Goal: Information Seeking & Learning: Find specific fact

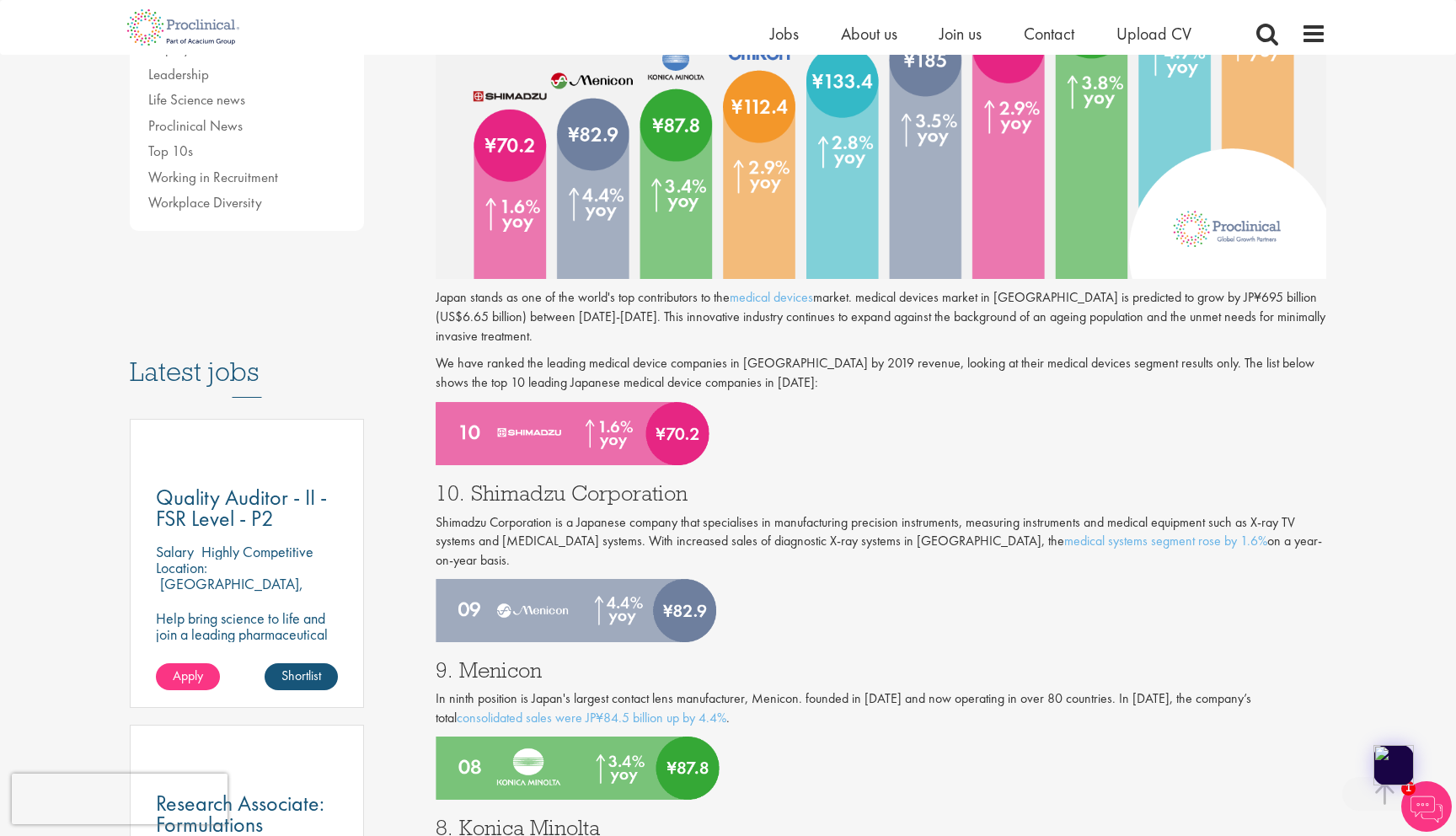
click at [644, 482] on h3 "10. Shimadzu Corporation" at bounding box center [882, 493] width 892 height 22
copy h3 "10. Shimadzu Corporation"
click at [748, 503] on h3 "10. Shimadzu Corporation" at bounding box center [882, 493] width 892 height 22
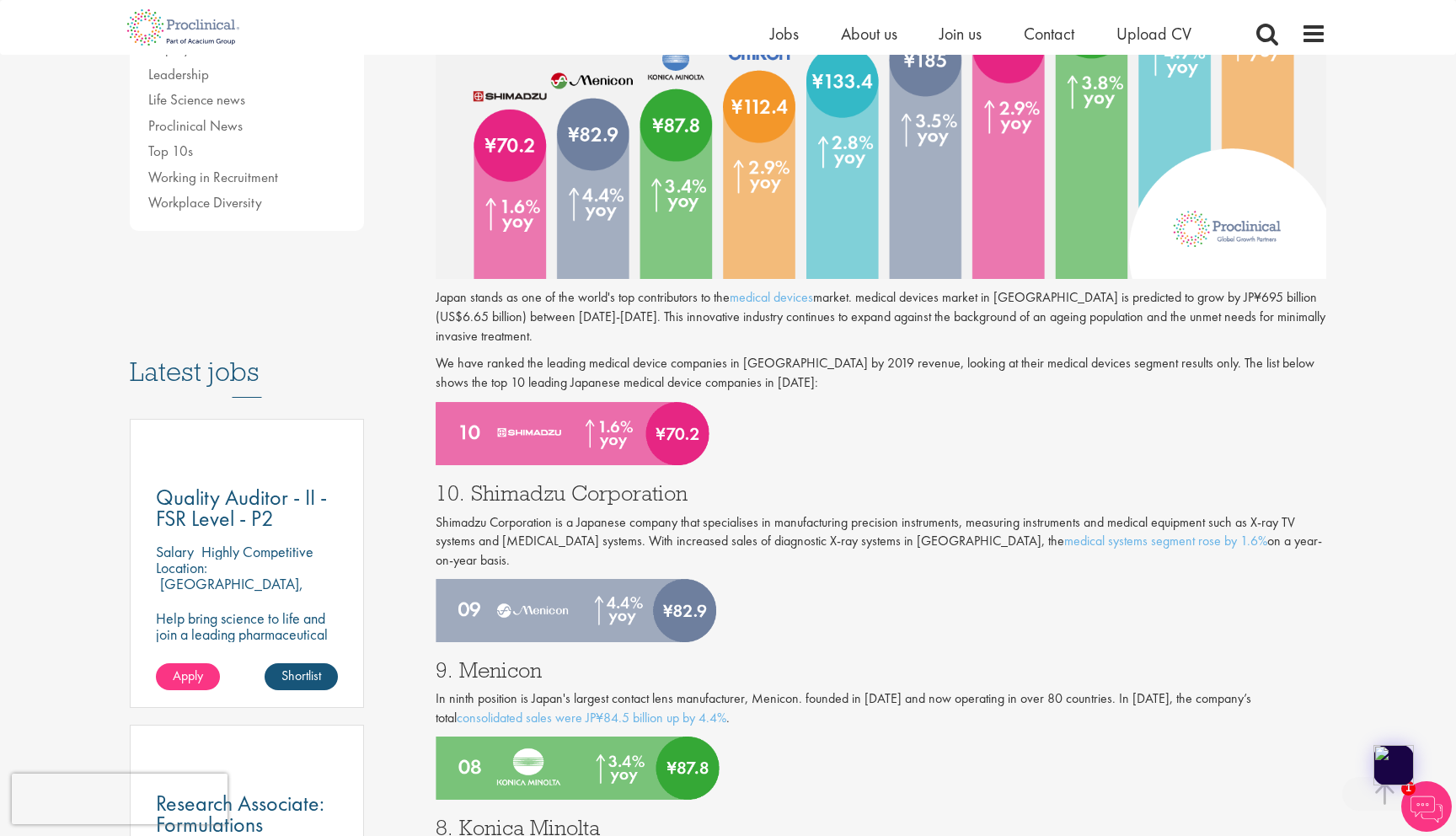
click at [512, 659] on h3 "9. Menicon" at bounding box center [882, 670] width 892 height 22
click at [559, 660] on h3 "9. Menicon" at bounding box center [882, 670] width 892 height 22
drag, startPoint x: 565, startPoint y: 654, endPoint x: 465, endPoint y: 654, distance: 100.0
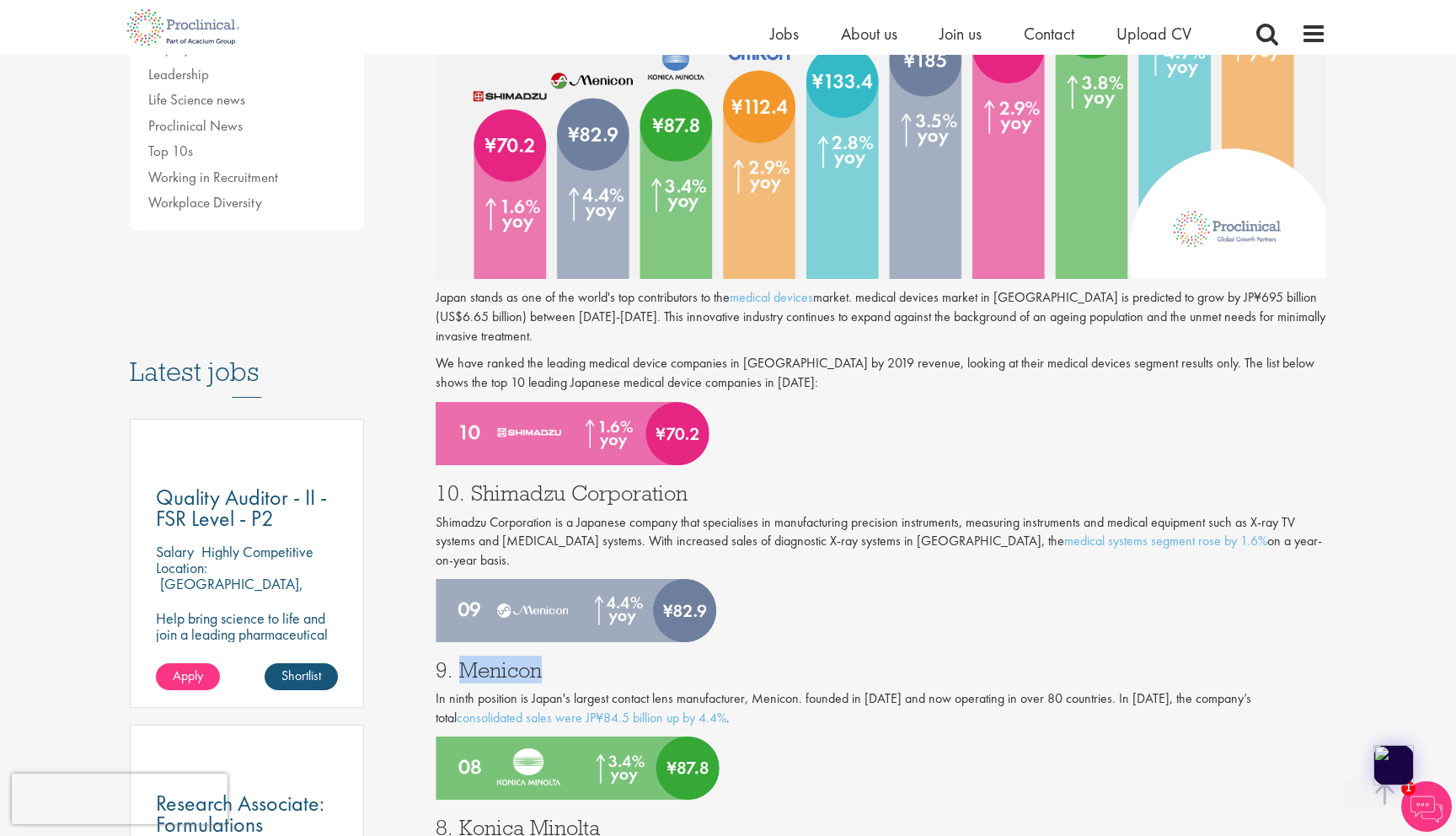
click at [465, 659] on h3 "9. Menicon" at bounding box center [882, 670] width 892 height 22
copy h3 "Menicon"
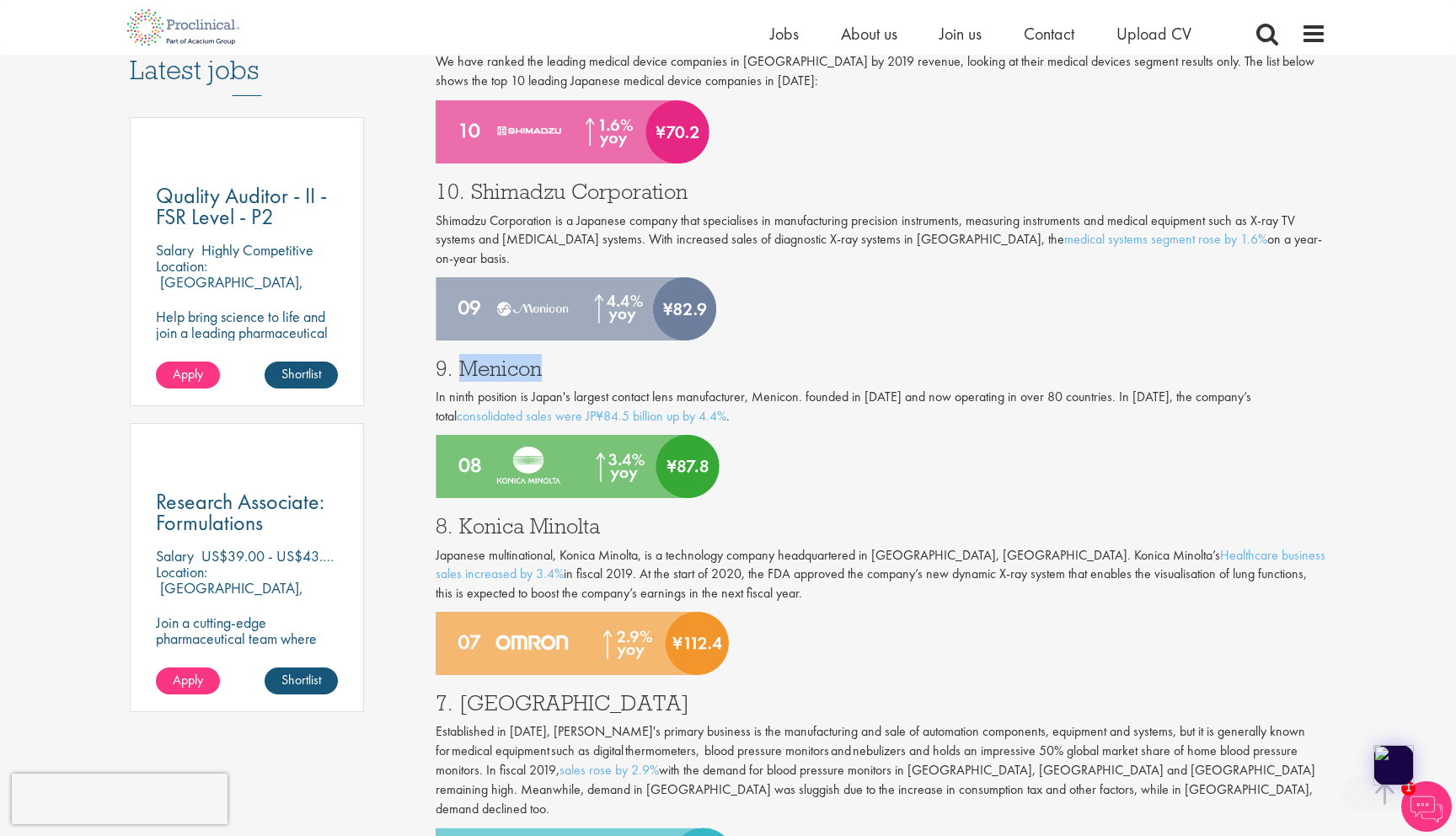
scroll to position [983, 0]
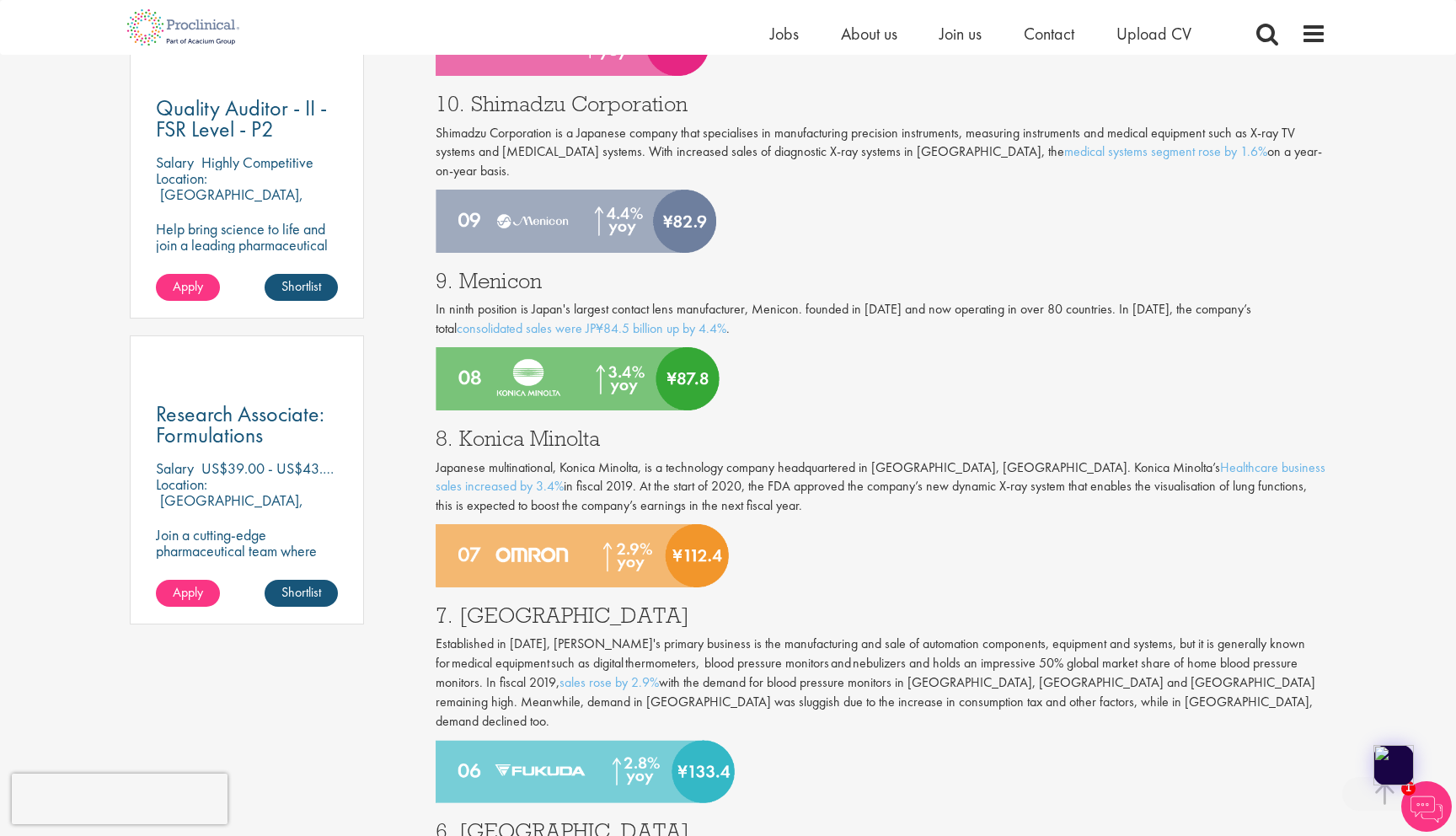
click at [573, 427] on h3 "8. Konica Minolta" at bounding box center [882, 438] width 892 height 22
copy h3 "8. Konica Minolta"
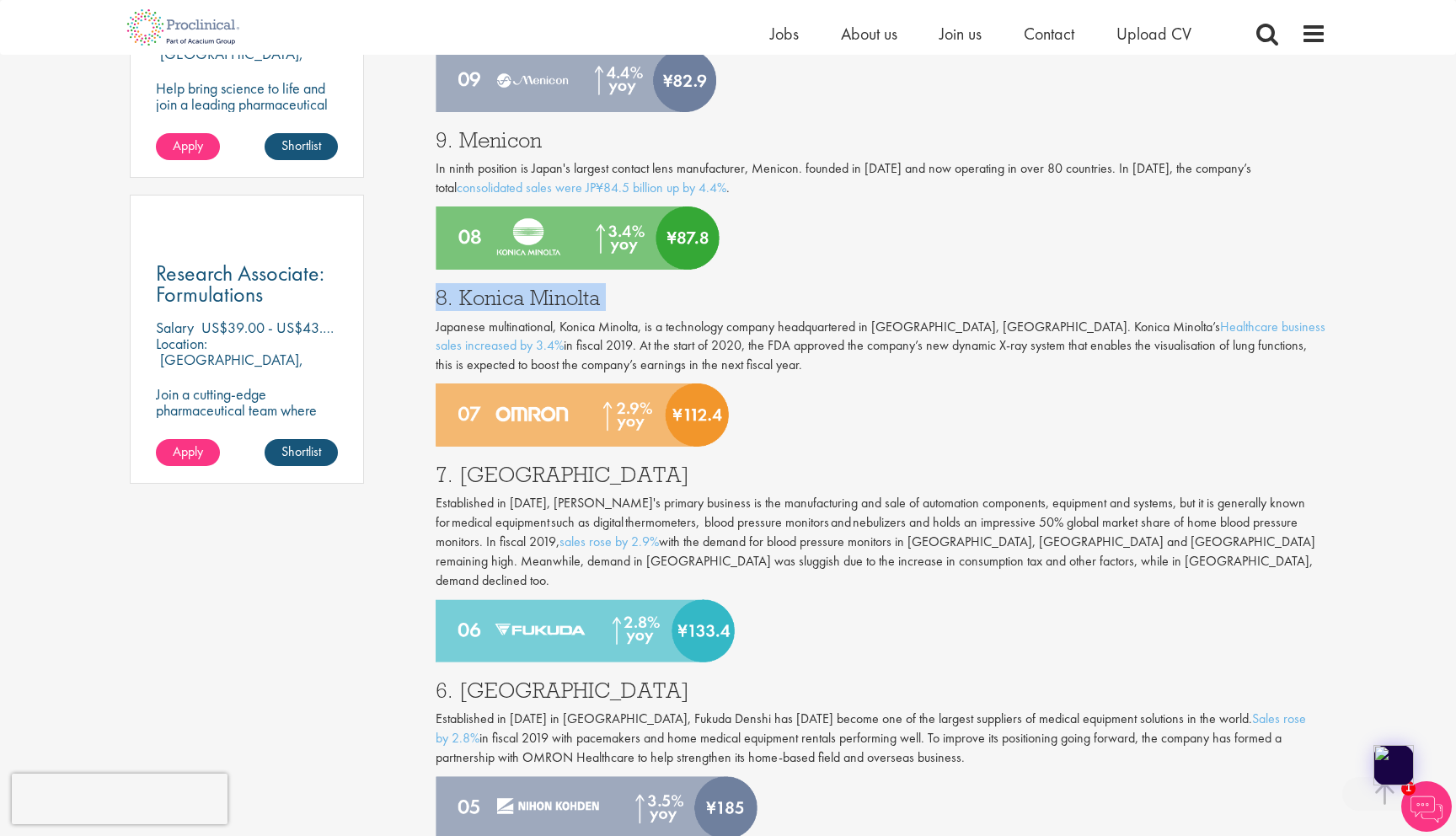
scroll to position [1156, 0]
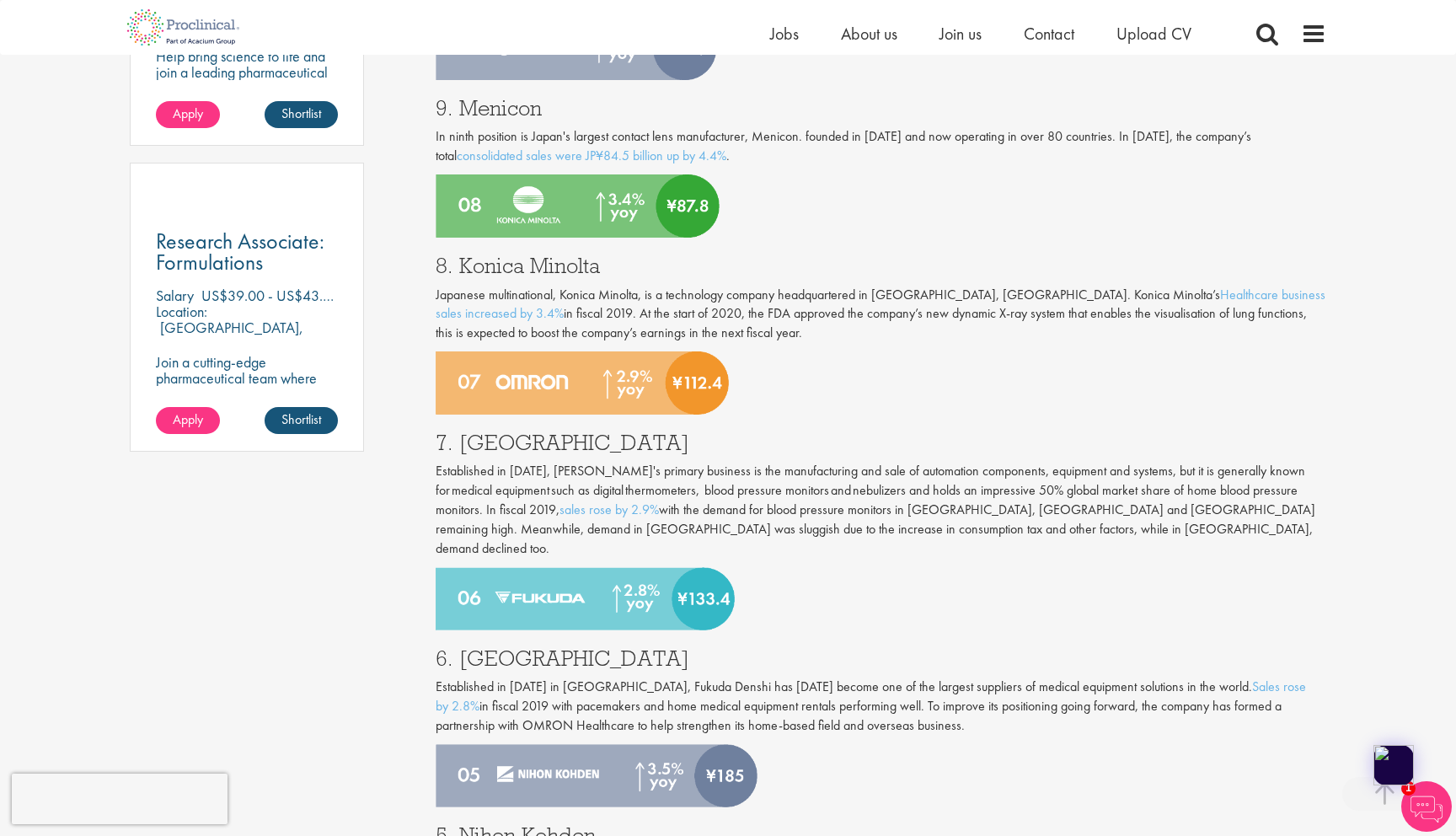
click at [510, 431] on h3 "7. [GEOGRAPHIC_DATA]" at bounding box center [882, 442] width 892 height 22
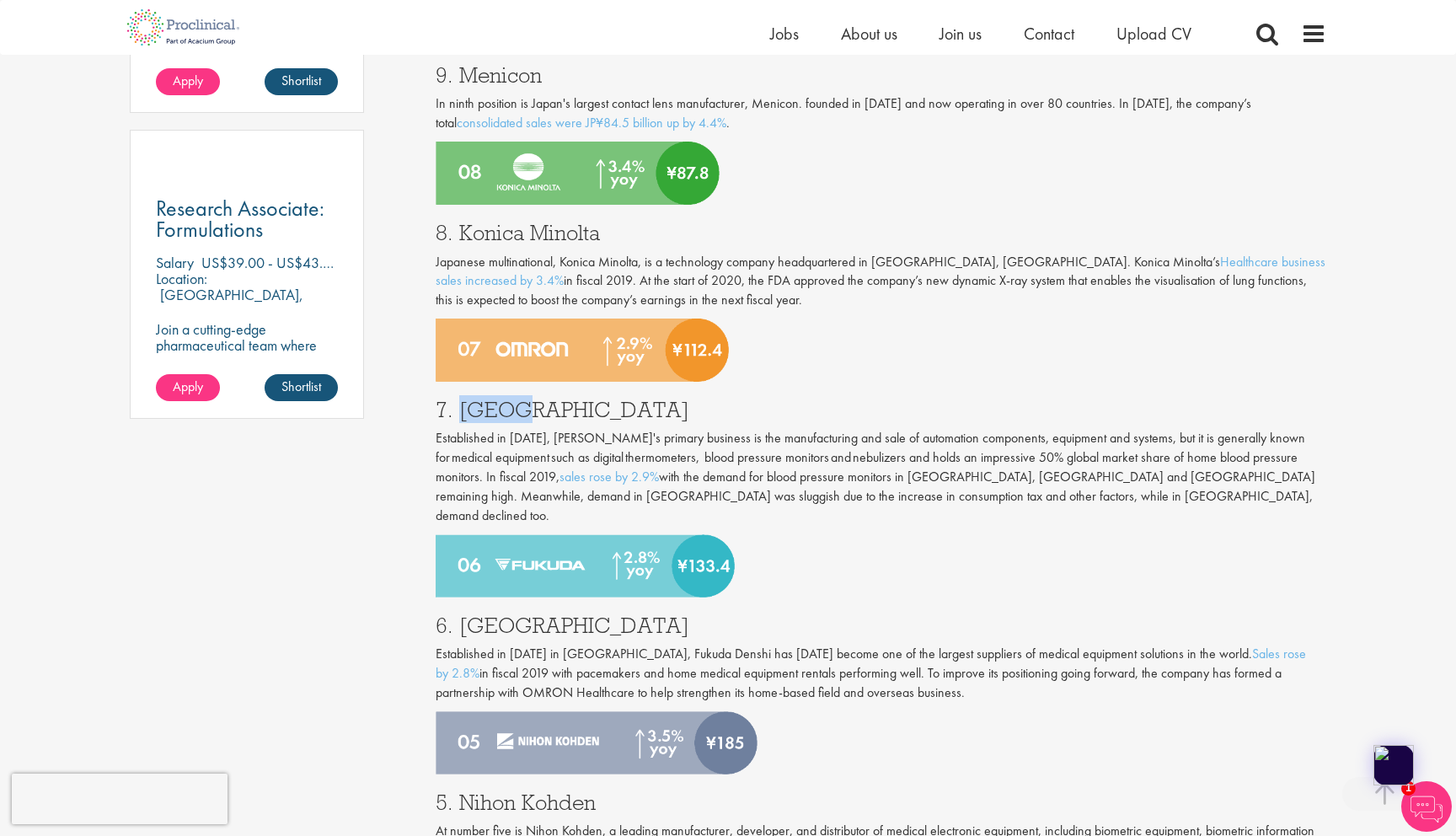
scroll to position [1205, 0]
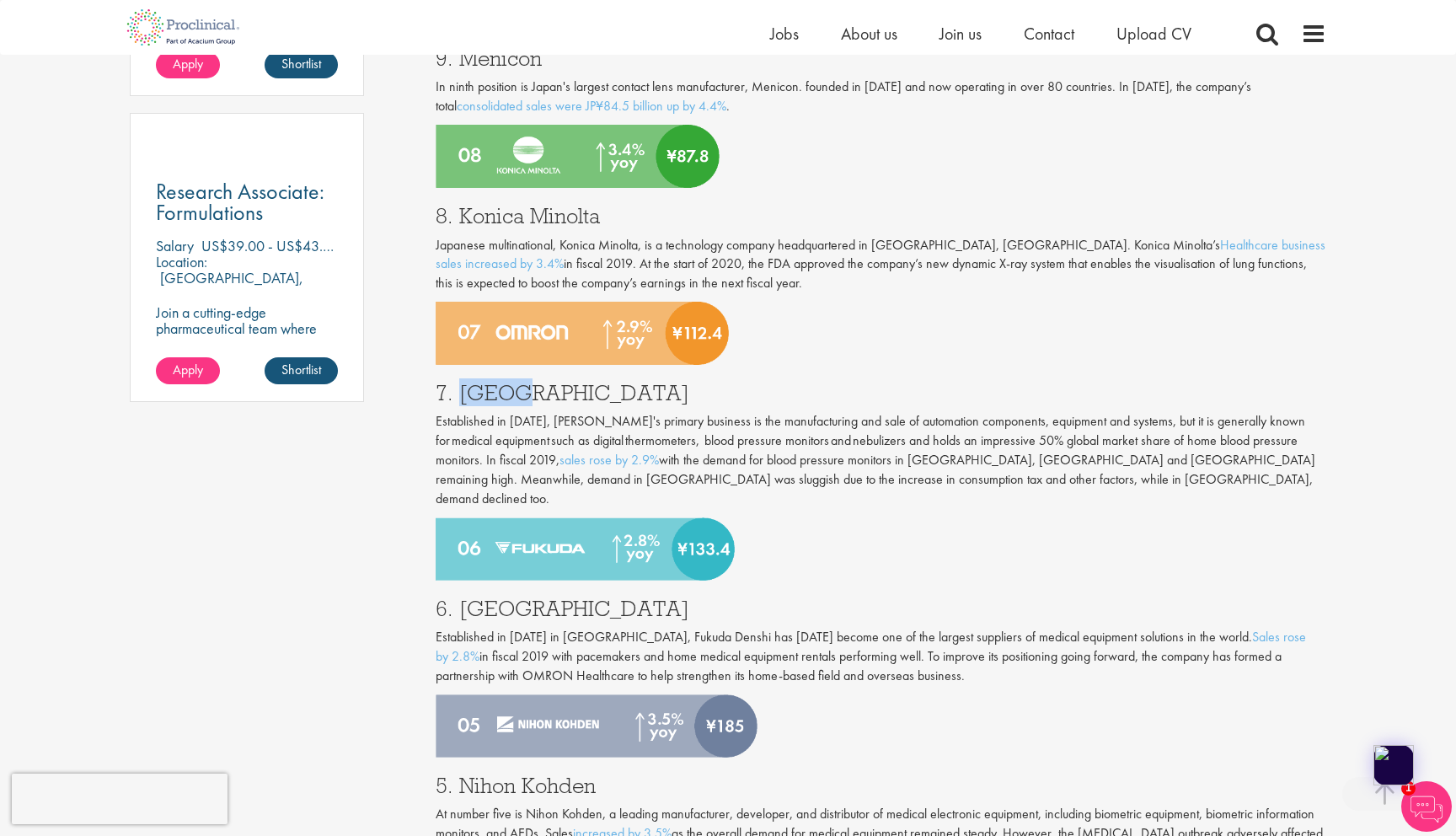
copy h3 "Omron"
click at [491, 598] on h3 "6. [GEOGRAPHIC_DATA]" at bounding box center [882, 609] width 892 height 22
copy h3 "Fukuda"
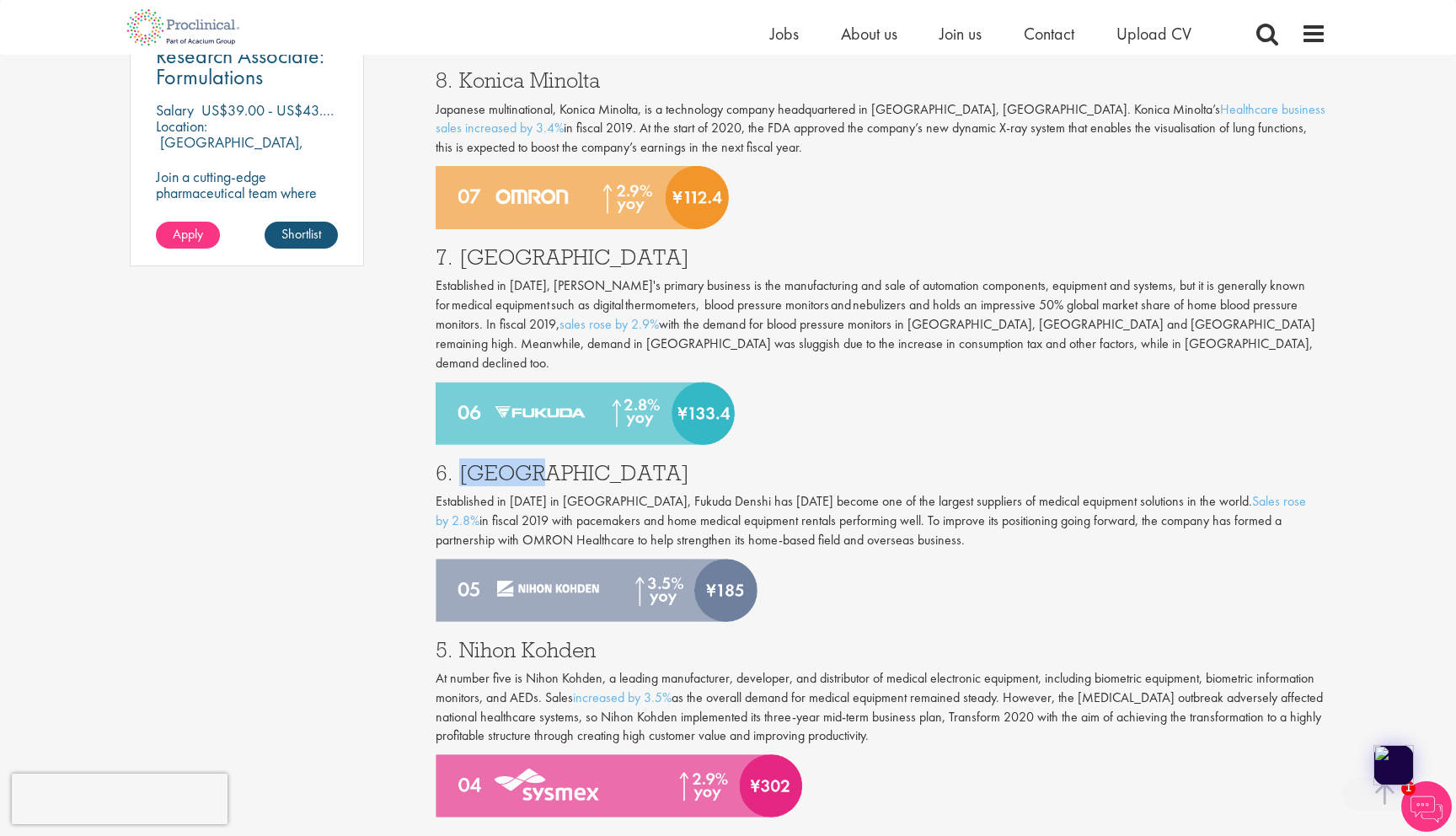
scroll to position [1472, 0]
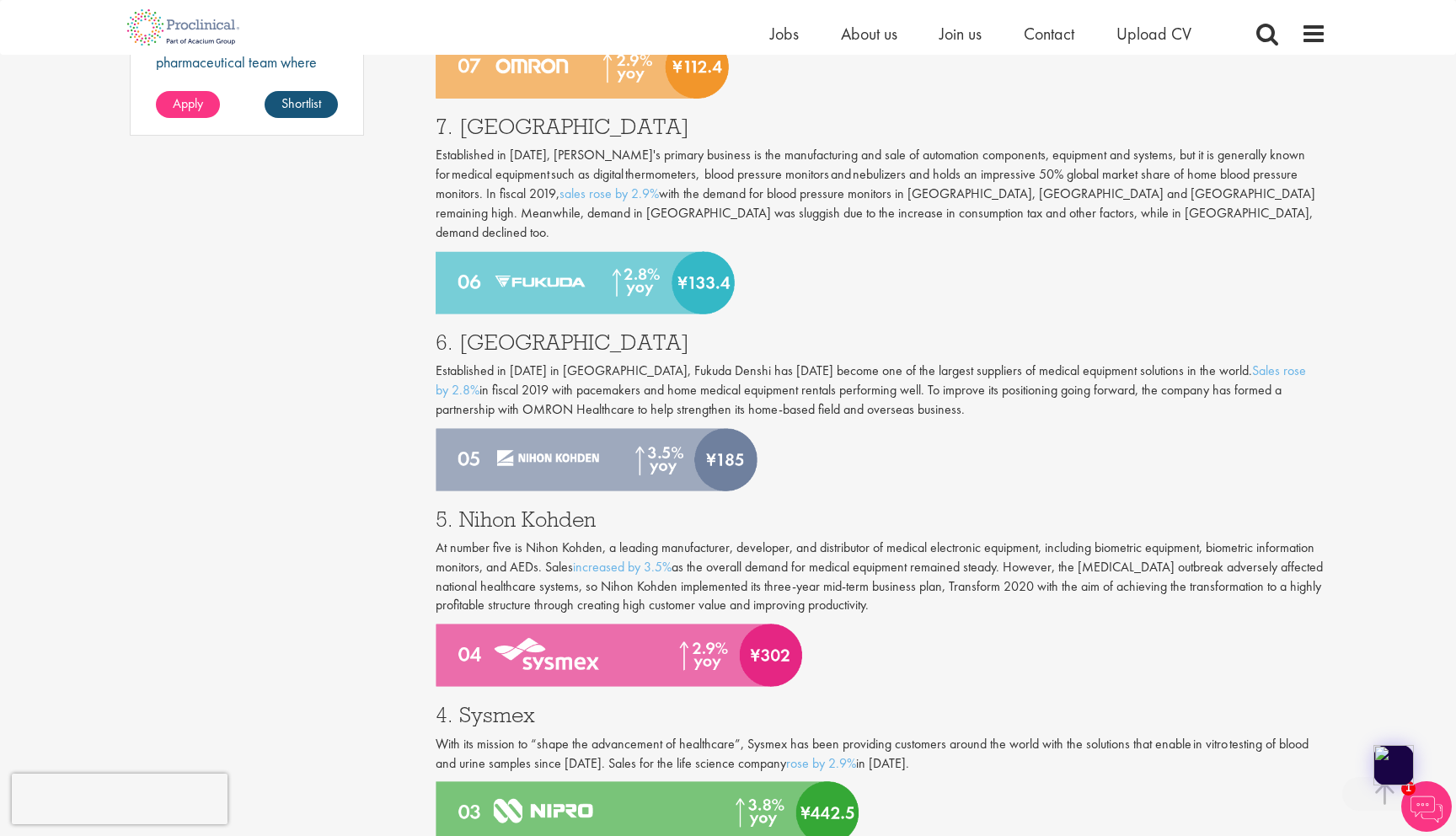
click at [528, 508] on h3 "5. Nihon Kohden" at bounding box center [882, 519] width 892 height 22
copy h3 "5. Nihon Kohden"
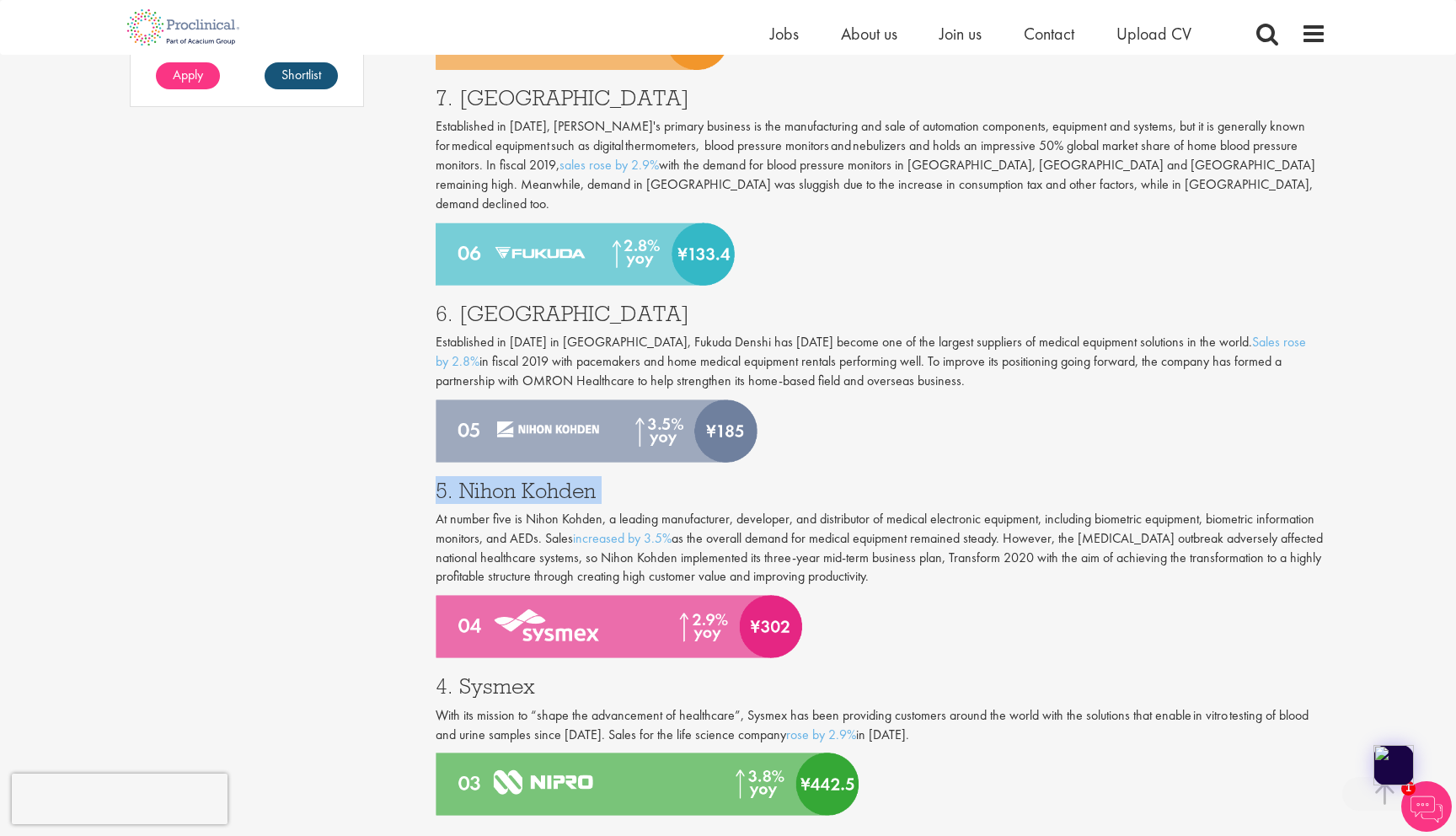
scroll to position [1502, 0]
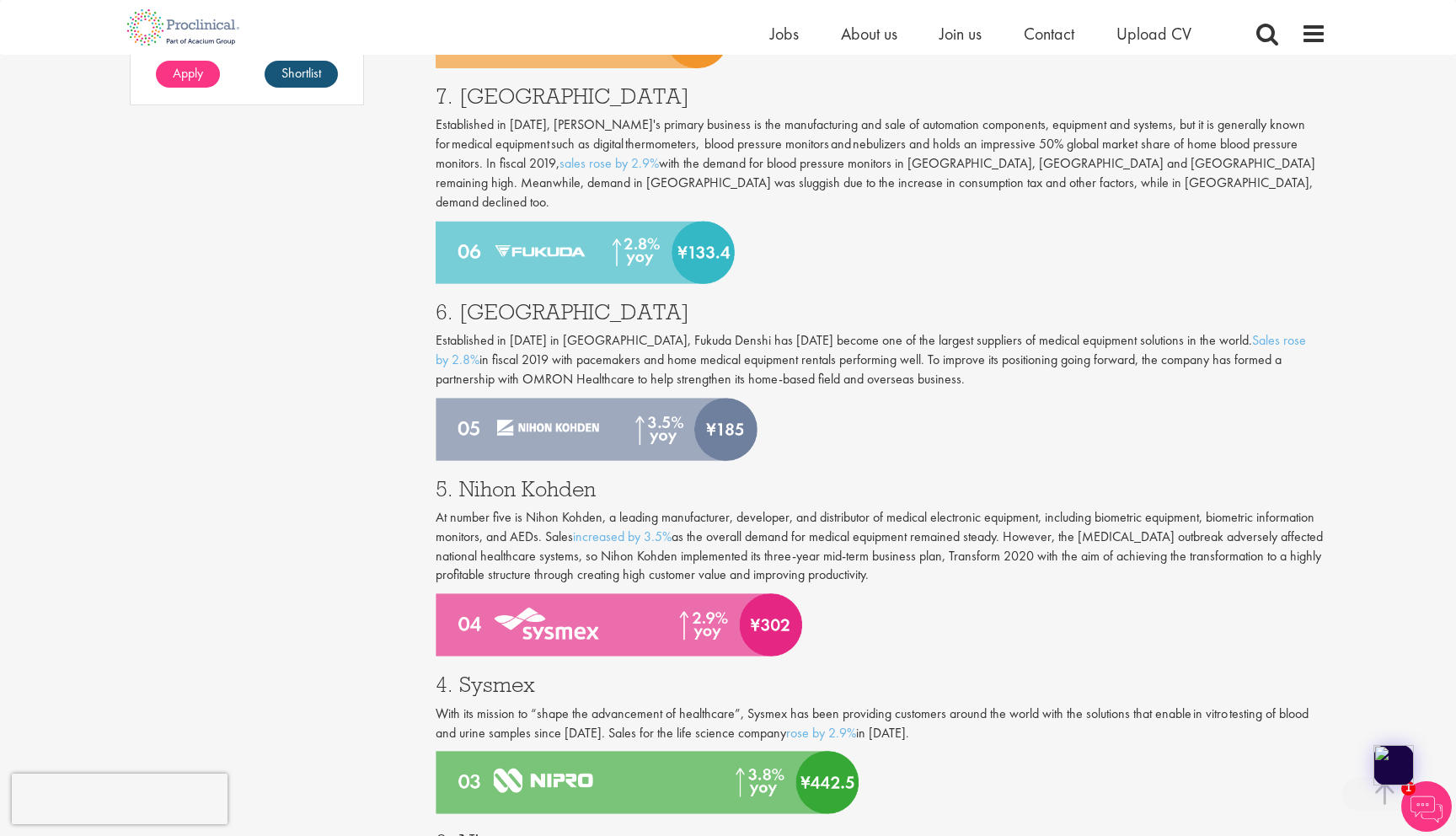
click at [475, 673] on h3 "4. Sysmex" at bounding box center [882, 684] width 892 height 22
copy h3 "Sysmex"
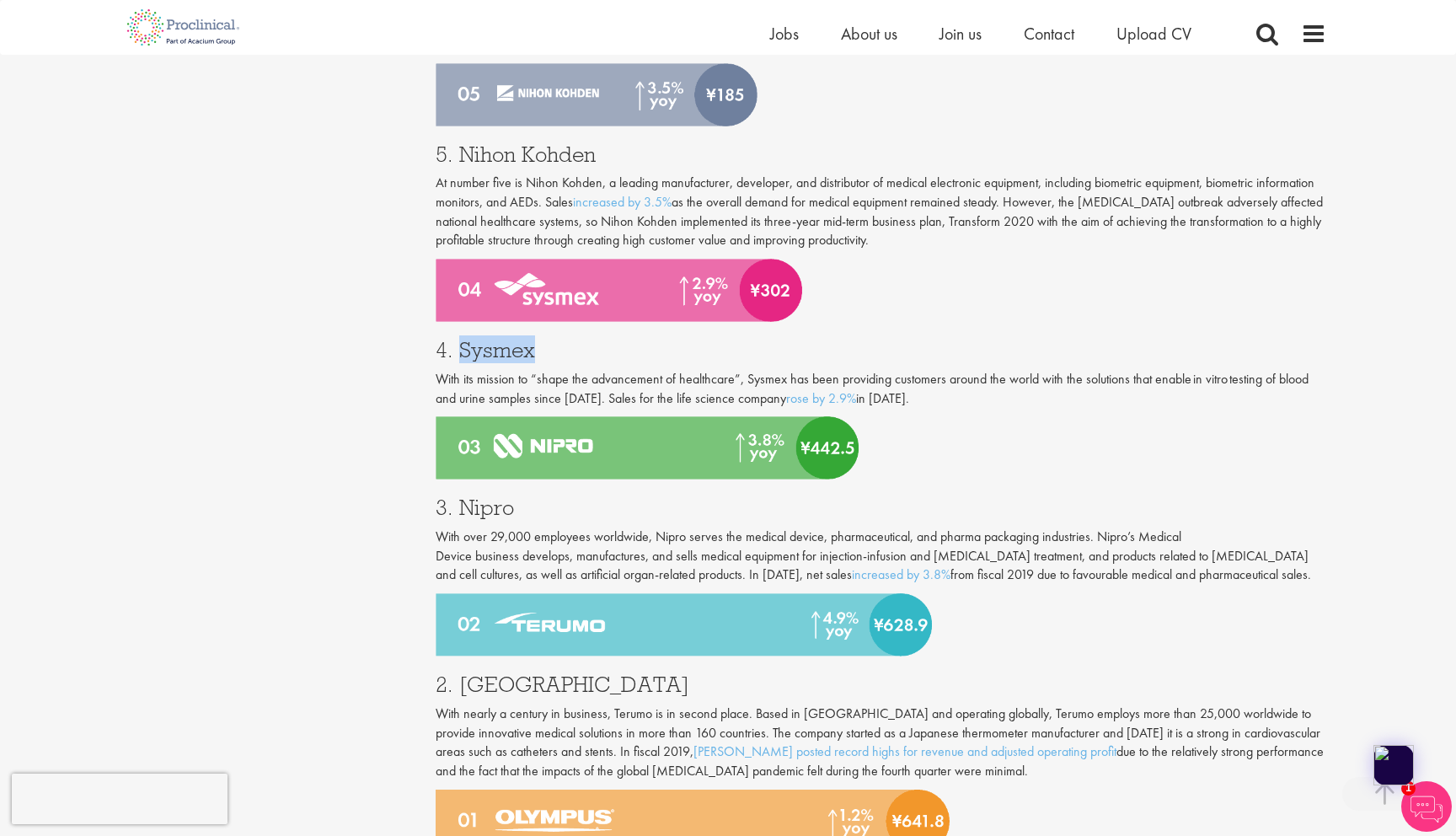
scroll to position [1848, 0]
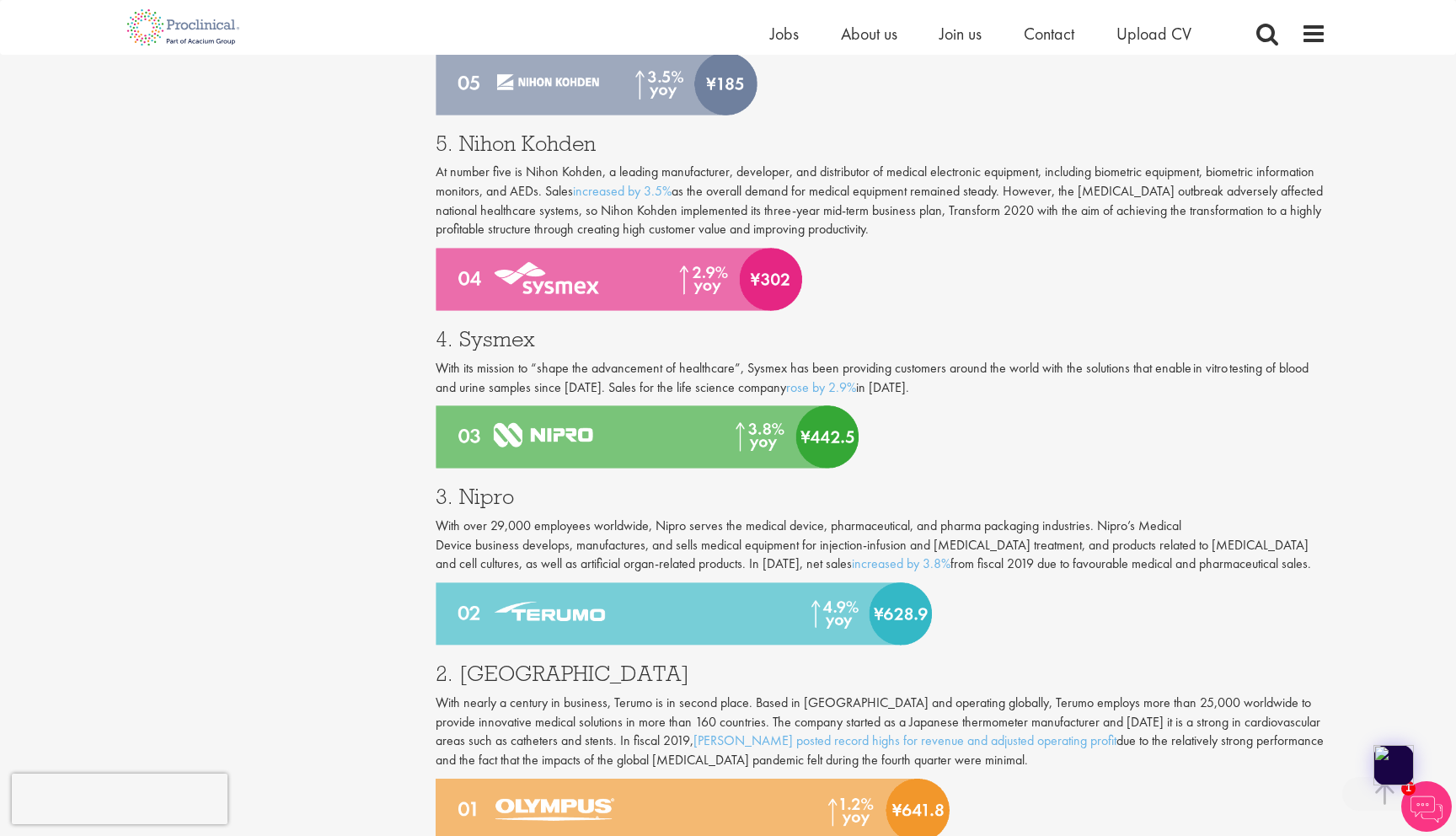
click at [503, 485] on h3 "3. Nipro" at bounding box center [882, 496] width 892 height 22
copy h3 "Nipro"
click at [500, 663] on h3 "2. [GEOGRAPHIC_DATA]" at bounding box center [882, 673] width 892 height 22
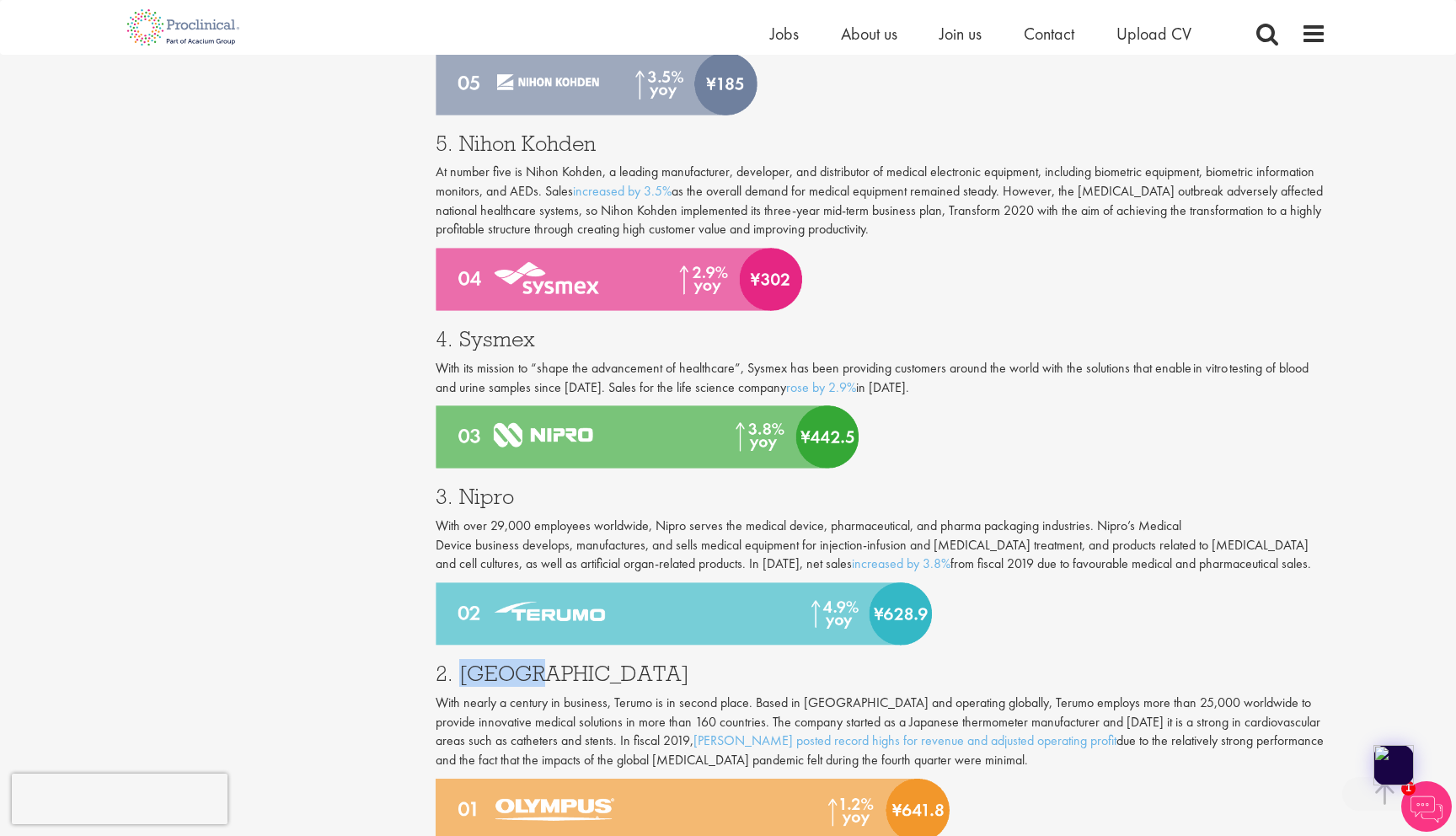
copy h3 "Terumo"
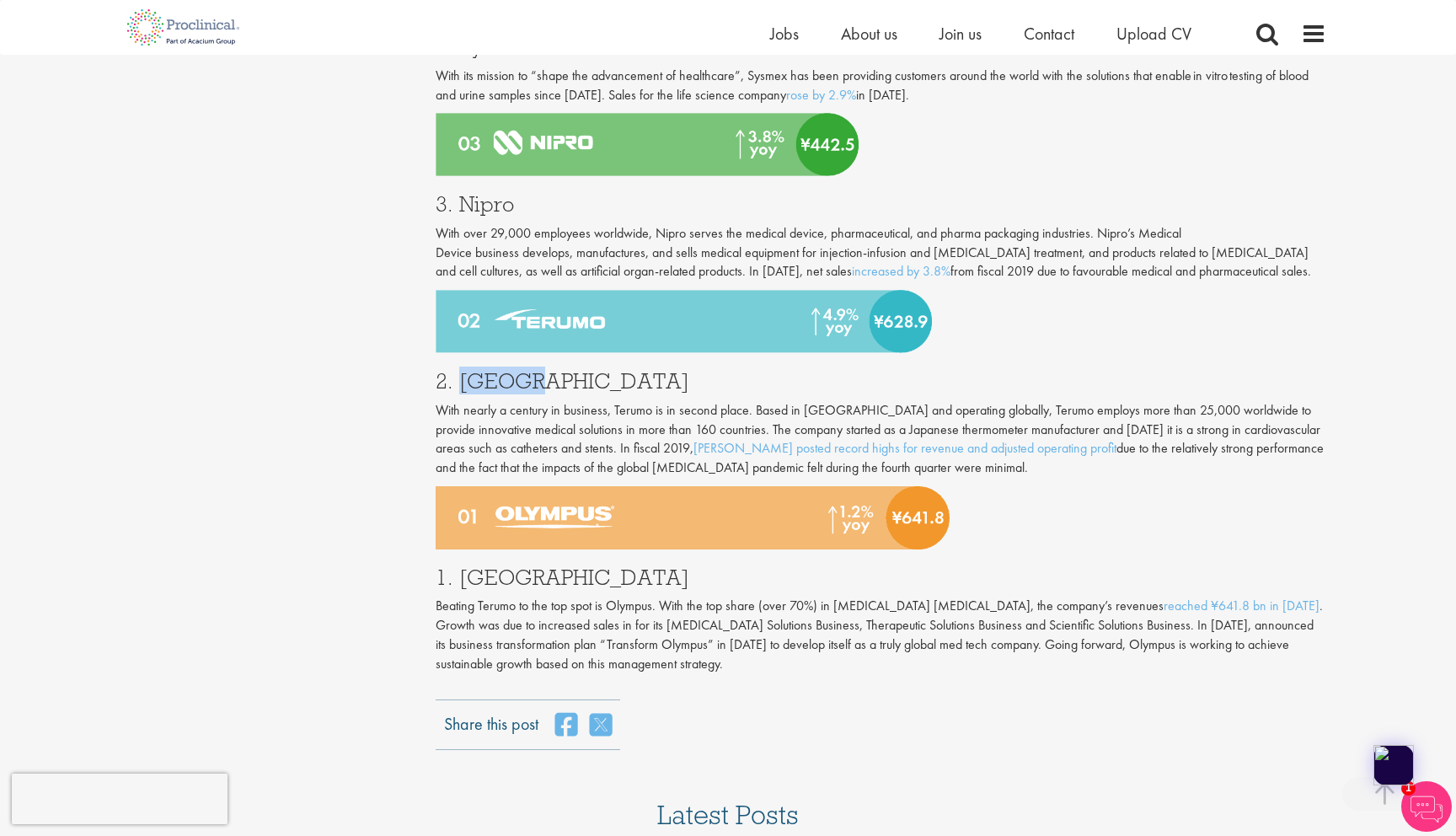
scroll to position [2200, 0]
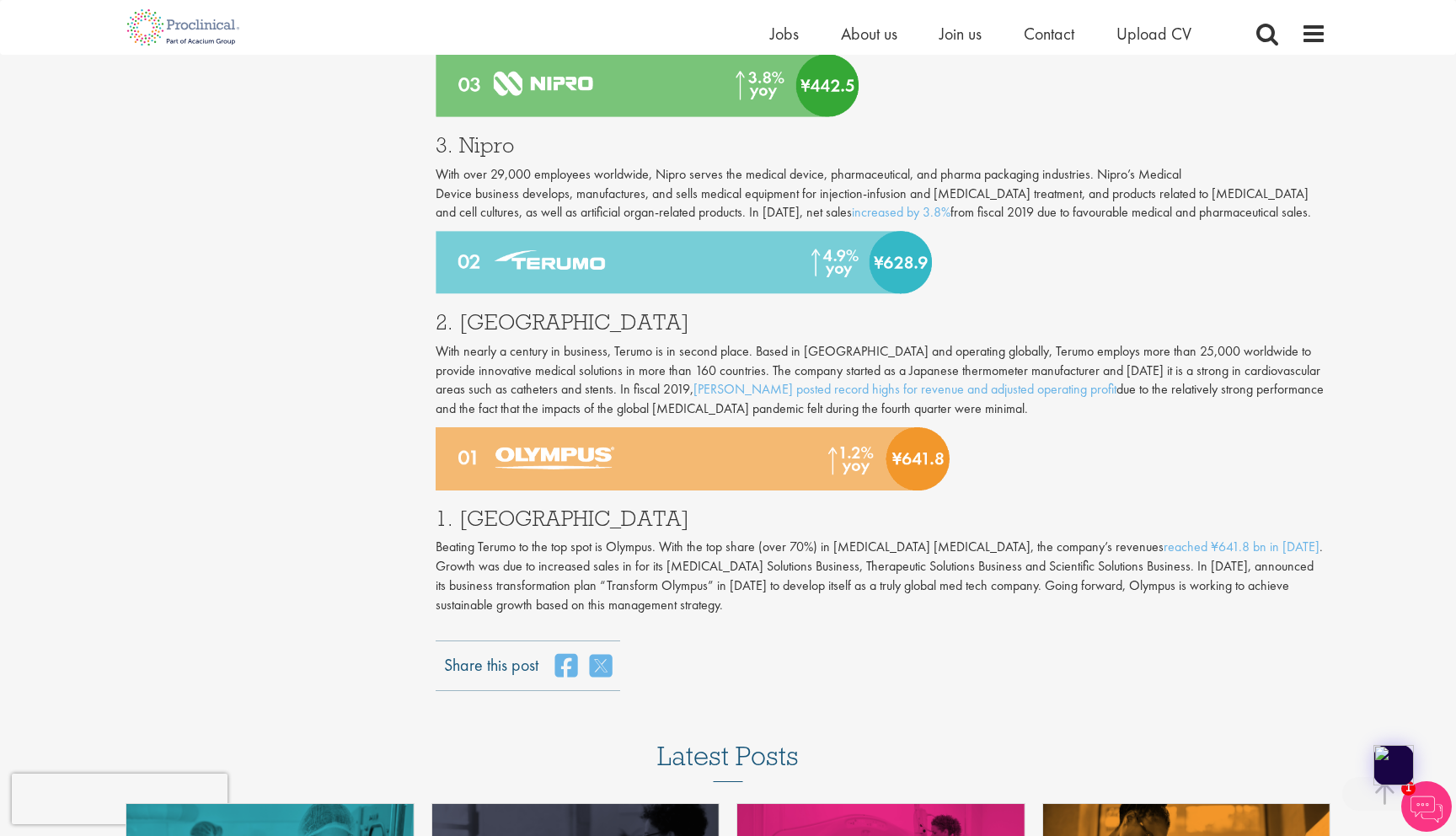
click at [485, 507] on h3 "1. [GEOGRAPHIC_DATA]" at bounding box center [882, 518] width 892 height 22
copy h3 "Olympus"
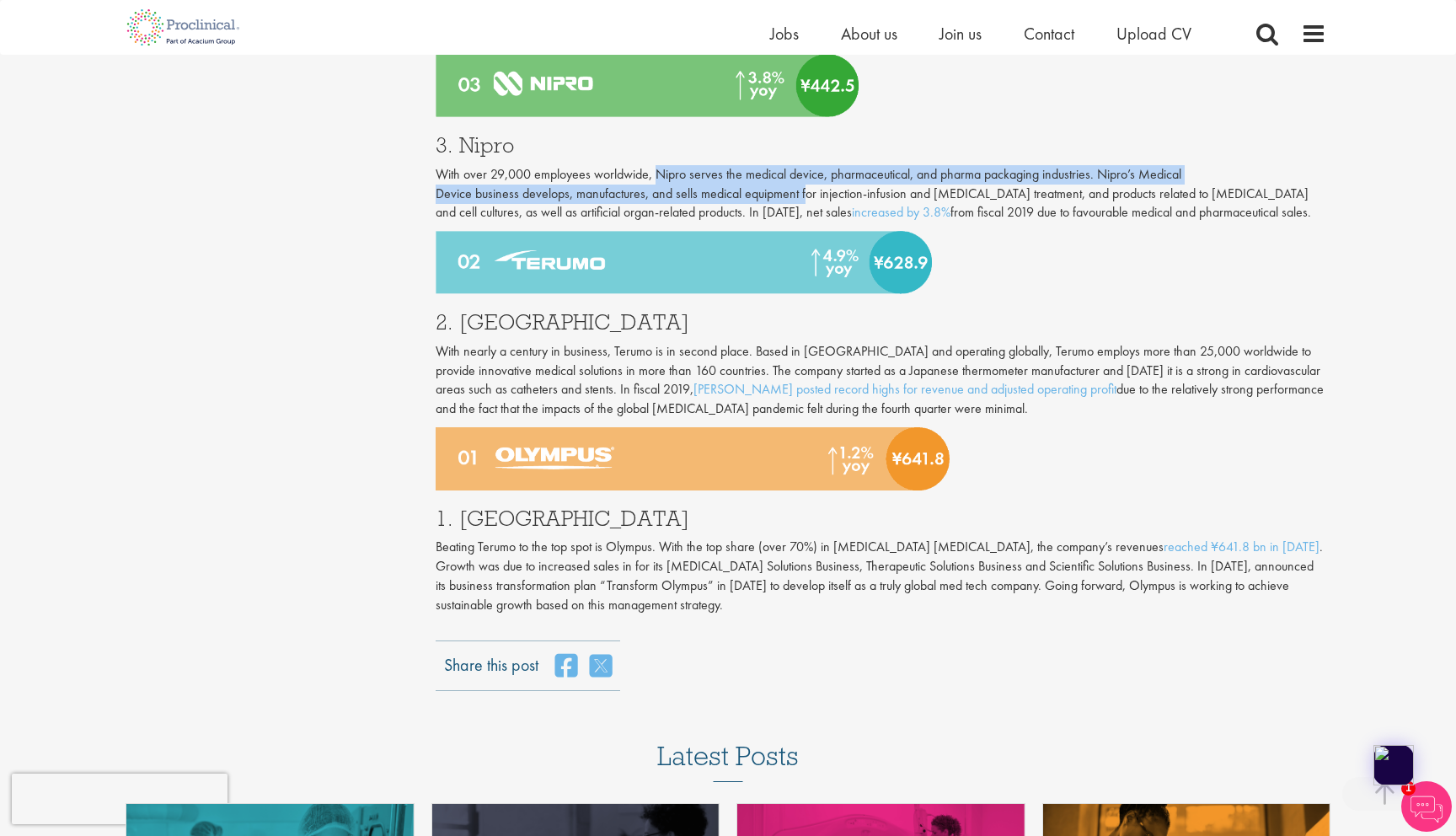
drag, startPoint x: 656, startPoint y: 131, endPoint x: 804, endPoint y: 153, distance: 149.6
click at [804, 165] on p "With over 29,000 employees worldwide, Nipro serves the medical device, pharmace…" at bounding box center [882, 194] width 892 height 58
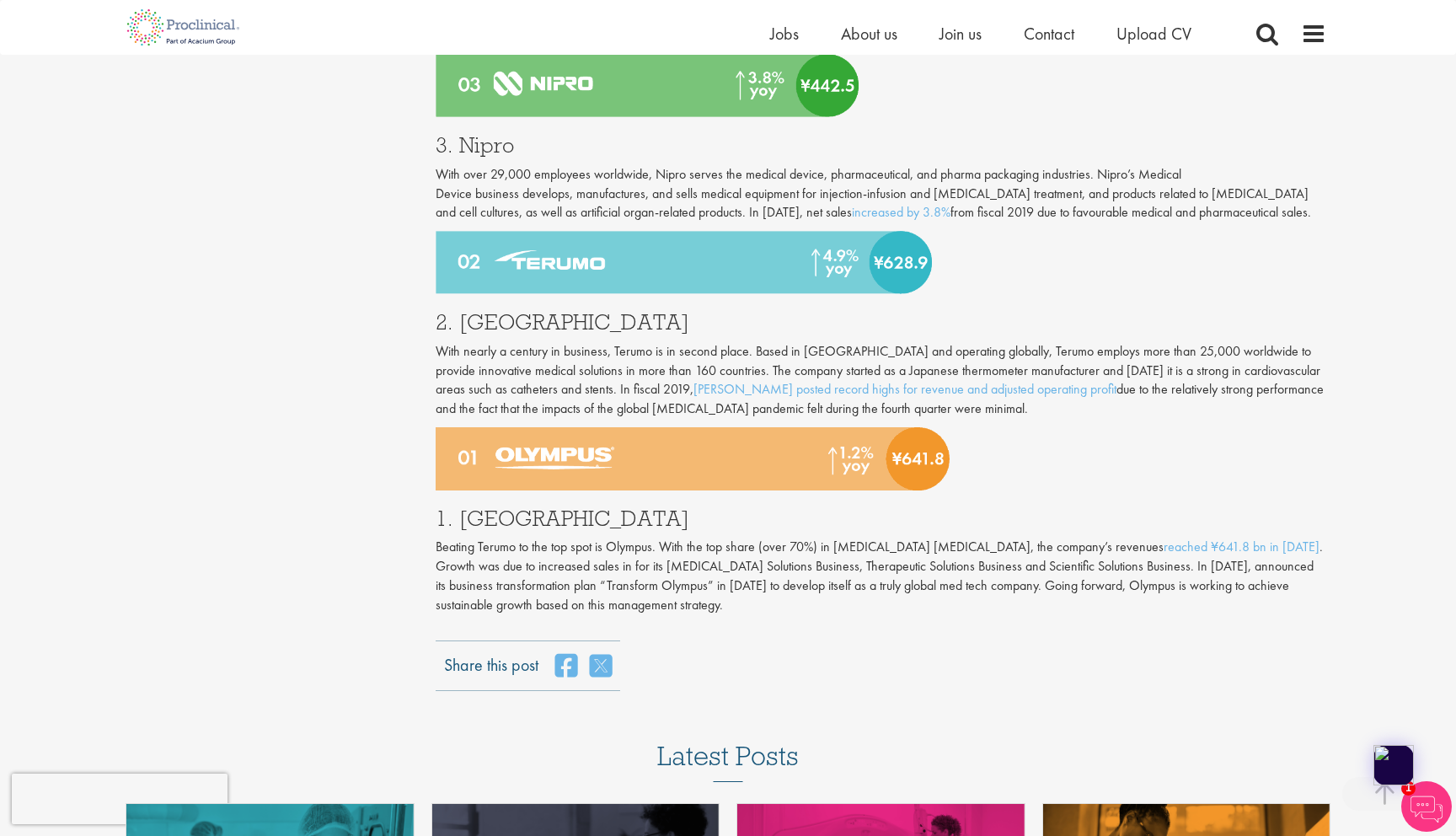
click at [474, 134] on h3 "3. Nipro" at bounding box center [882, 145] width 892 height 22
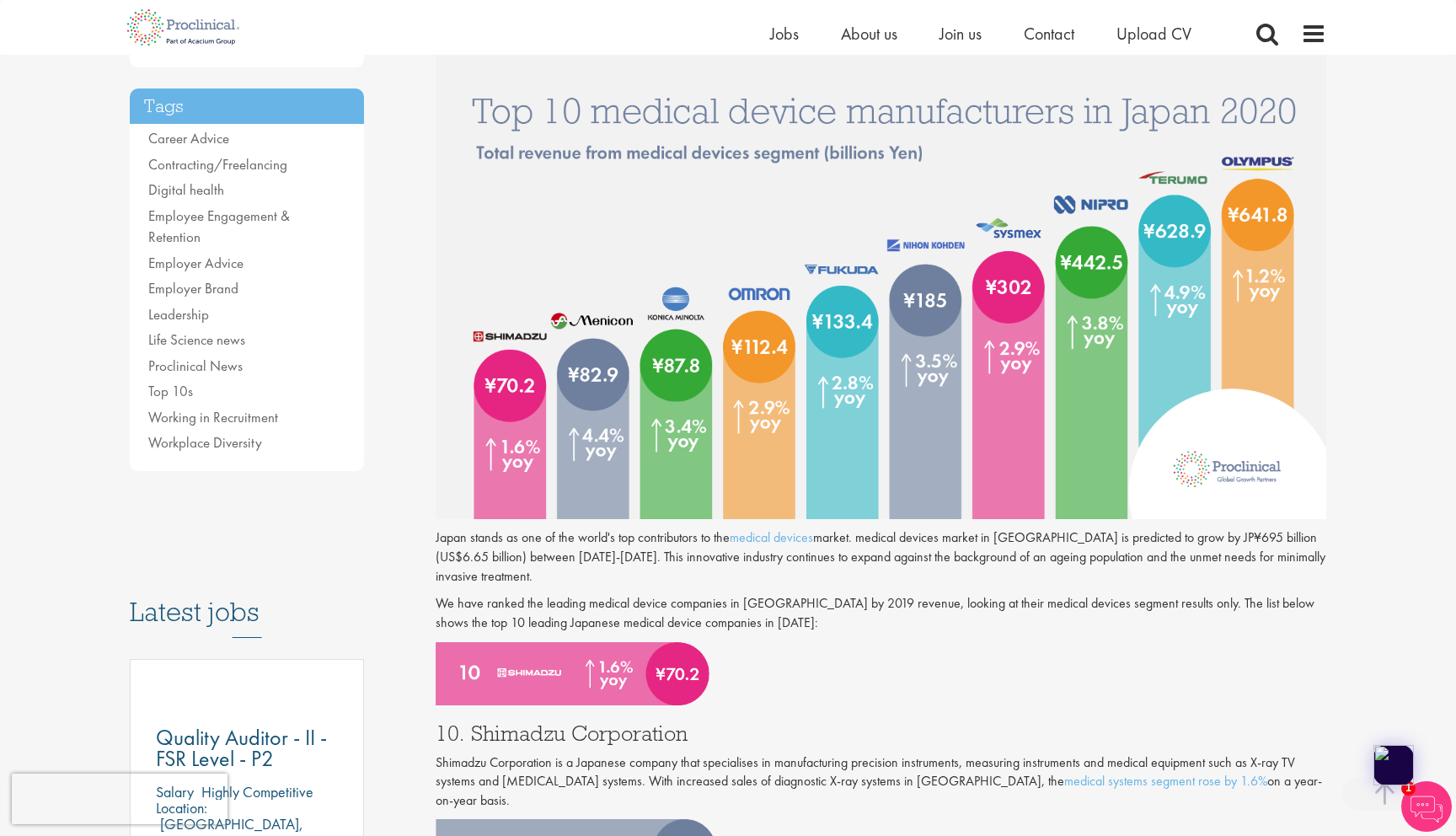
scroll to position [355, 0]
